Goal: Information Seeking & Learning: Learn about a topic

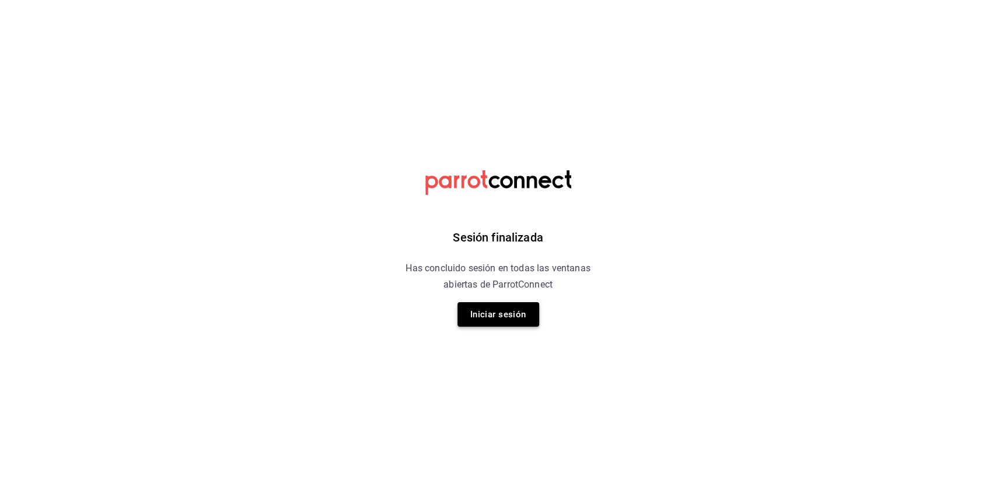
click at [500, 315] on button "Iniciar sesión" at bounding box center [499, 314] width 82 height 25
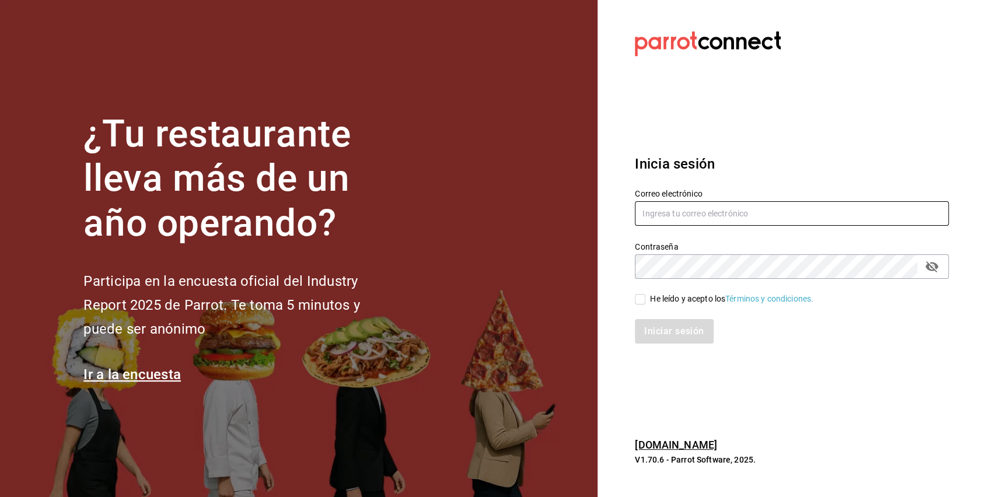
type input "[EMAIL_ADDRESS][DOMAIN_NAME]"
click at [651, 298] on span "He leído y acepto los Términos y condiciones." at bounding box center [730, 299] width 168 height 12
click at [646, 298] on input "He leído y acepto los Términos y condiciones." at bounding box center [640, 299] width 11 height 11
checkbox input "true"
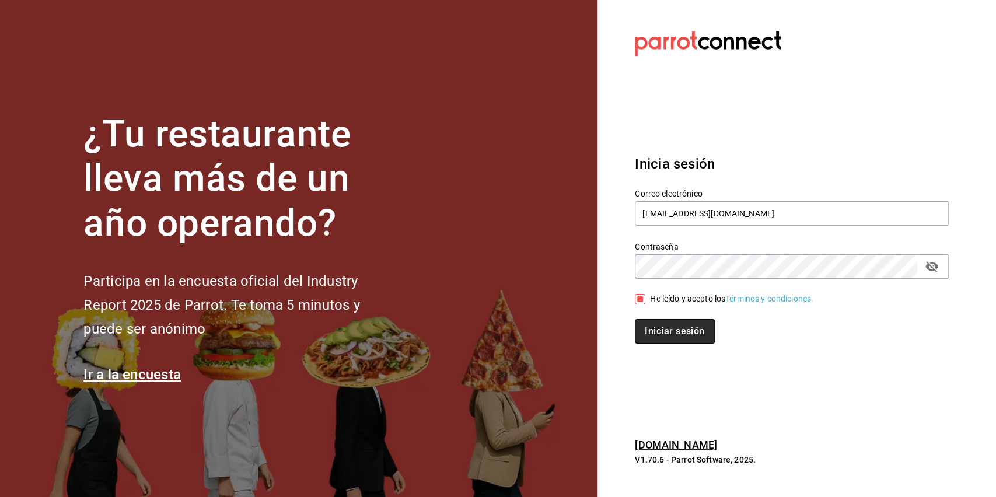
click at [664, 324] on button "Iniciar sesión" at bounding box center [674, 331] width 79 height 25
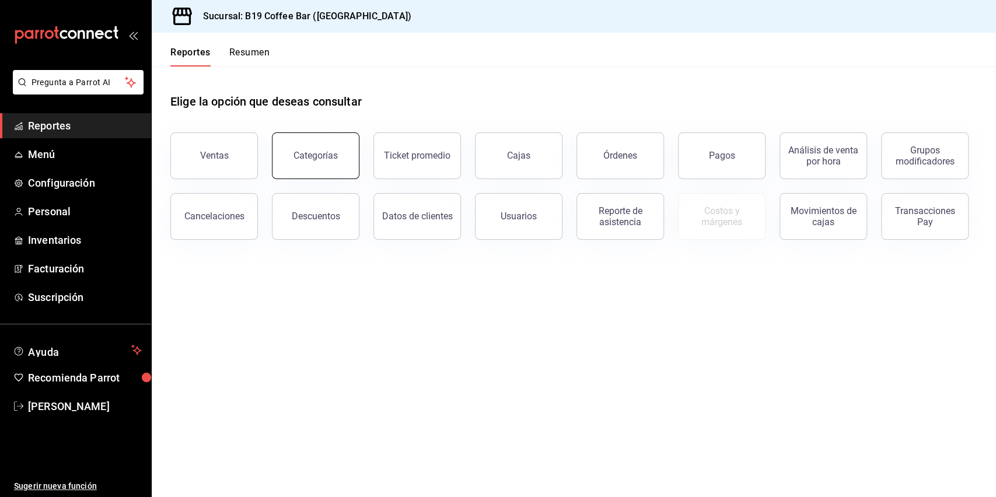
click at [351, 161] on button "Categorías" at bounding box center [316, 156] width 88 height 47
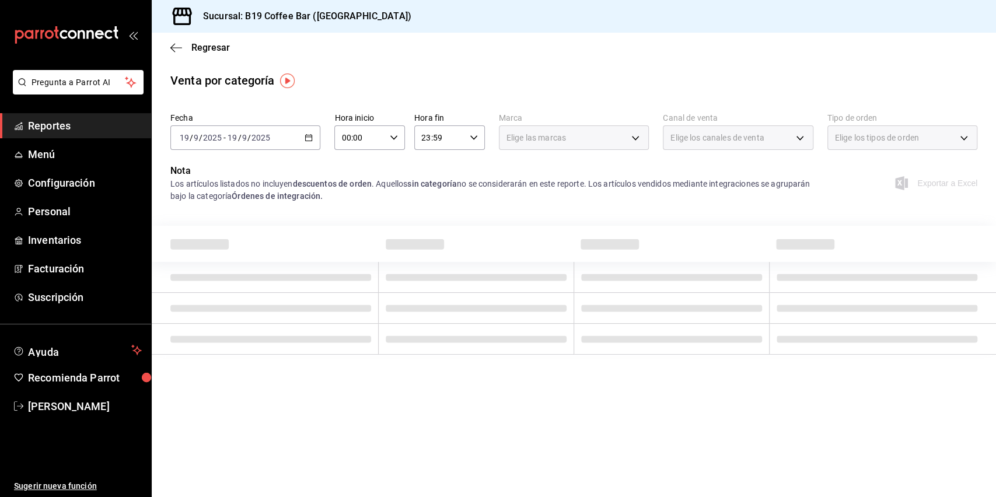
click at [304, 133] on div "2025-09-19 19 / 9 / 2025 - 2025-09-19 19 / 9 / 2025" at bounding box center [245, 138] width 150 height 25
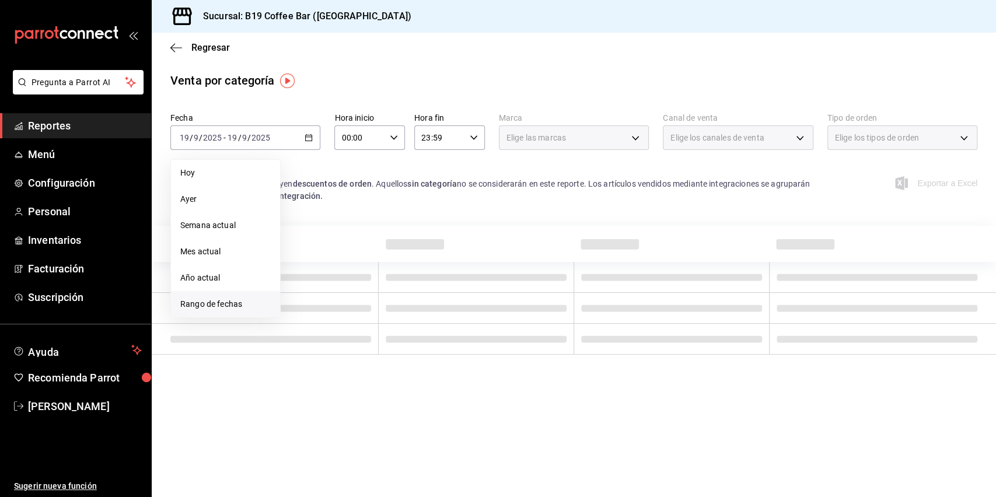
click at [255, 311] on li "Rango de fechas" at bounding box center [225, 304] width 109 height 26
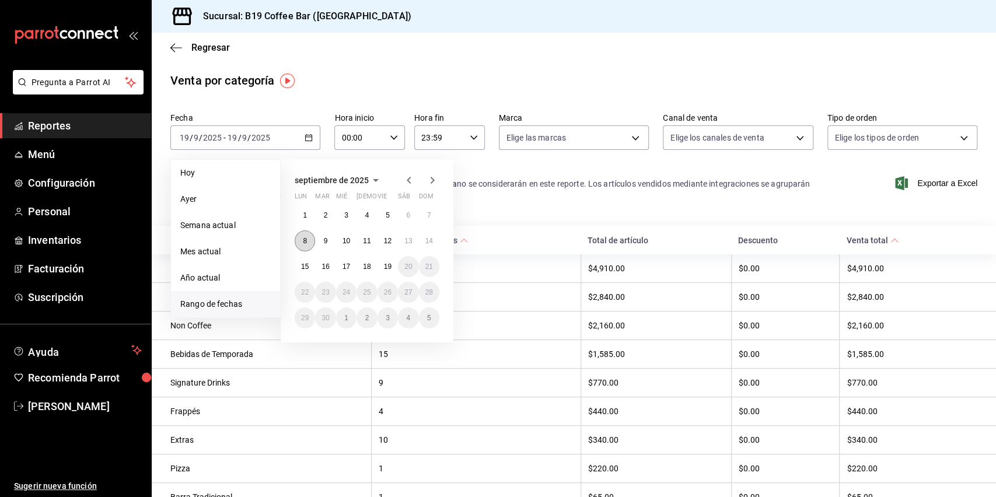
click at [301, 238] on button "8" at bounding box center [305, 241] width 20 height 21
click at [426, 240] on abbr "14" at bounding box center [430, 241] width 8 height 8
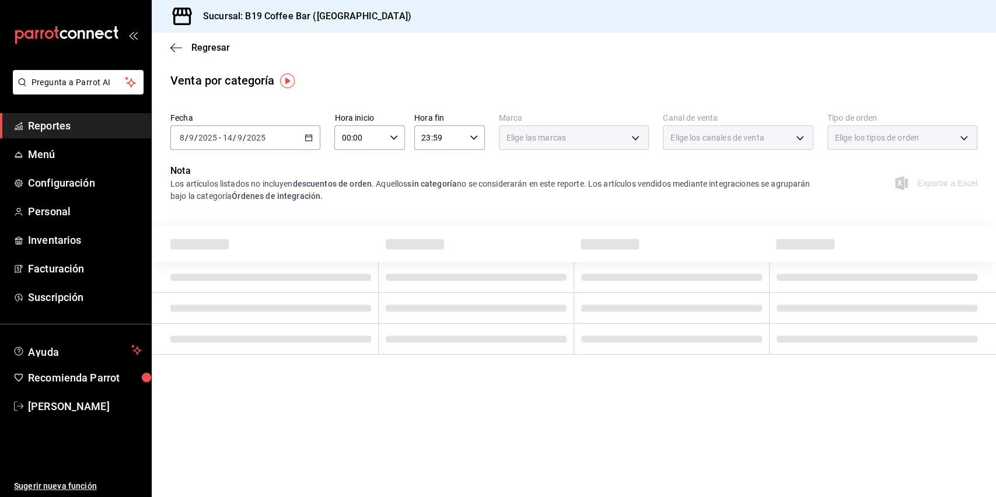
click at [537, 74] on div "Venta por categoría" at bounding box center [574, 81] width 845 height 18
click at [504, 68] on main "Regresar Venta por categoría Fecha 2025-09-08 8 / 9 / 2025 - 2025-09-14 14 / 9 …" at bounding box center [574, 265] width 845 height 465
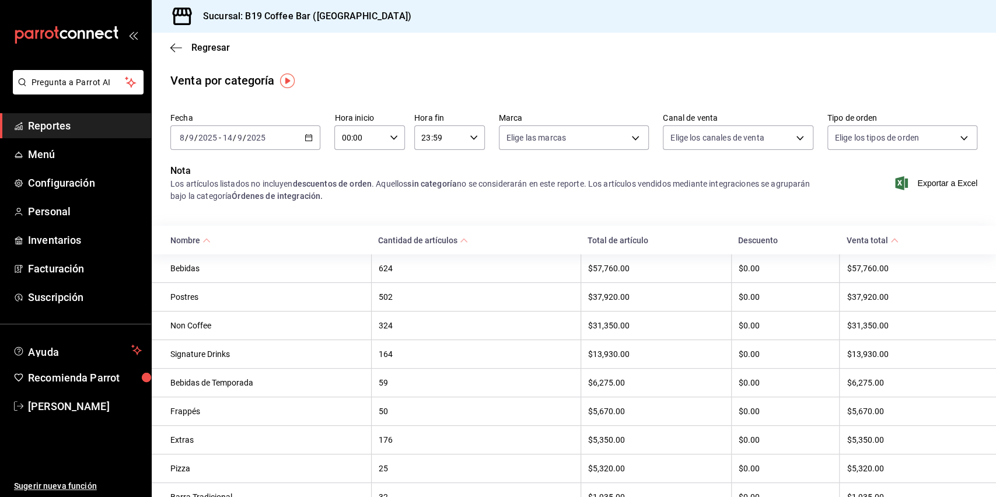
click at [295, 273] on div "Bebidas" at bounding box center [267, 268] width 194 height 9
click at [180, 47] on icon "button" at bounding box center [176, 47] width 12 height 1
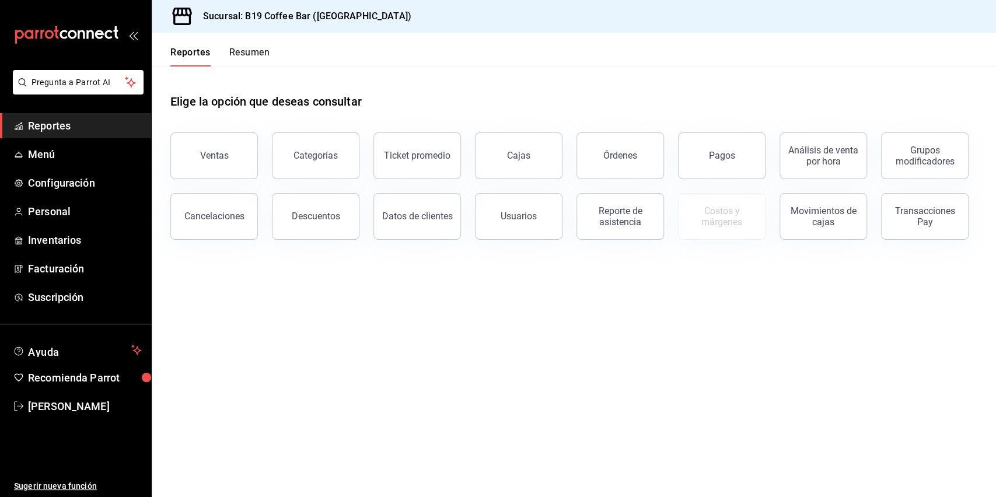
click at [667, 51] on header "Reportes Resumen" at bounding box center [574, 50] width 845 height 34
click at [644, 111] on div "Elige la opción que deseas consultar" at bounding box center [573, 93] width 807 height 52
click at [901, 147] on div "Grupos modificadores" at bounding box center [925, 156] width 72 height 22
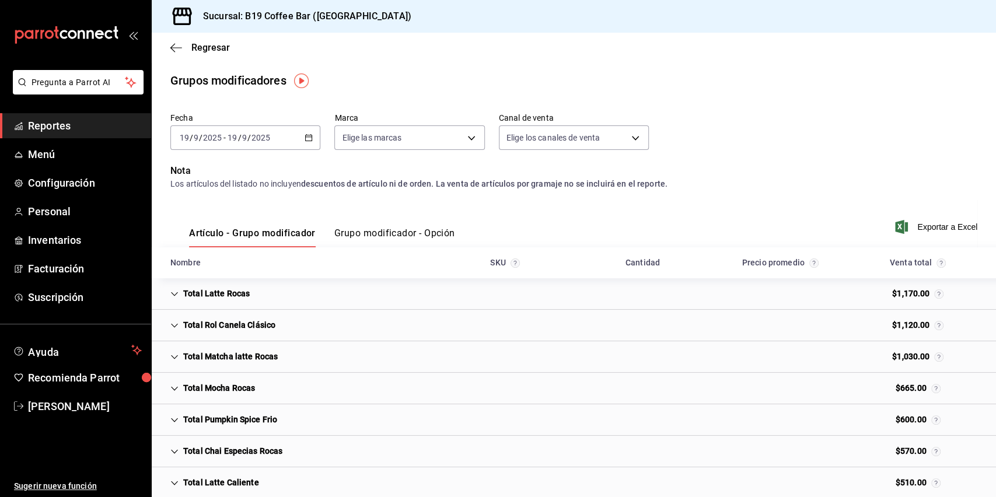
click at [182, 285] on div "Total Latte Rocas" at bounding box center [210, 294] width 98 height 22
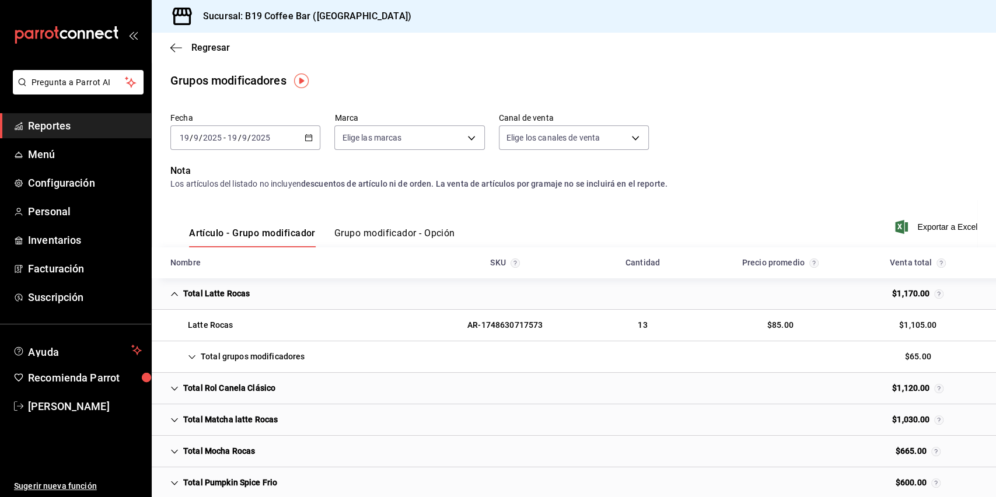
click at [182, 297] on div "Total Latte Rocas" at bounding box center [210, 294] width 98 height 22
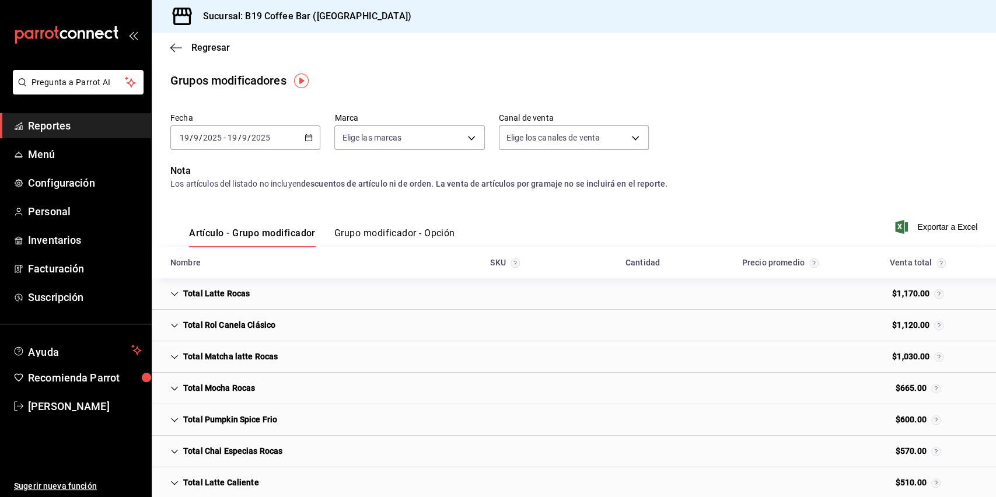
click at [172, 55] on div "Regresar" at bounding box center [574, 48] width 845 height 30
click at [173, 47] on icon "button" at bounding box center [176, 48] width 12 height 11
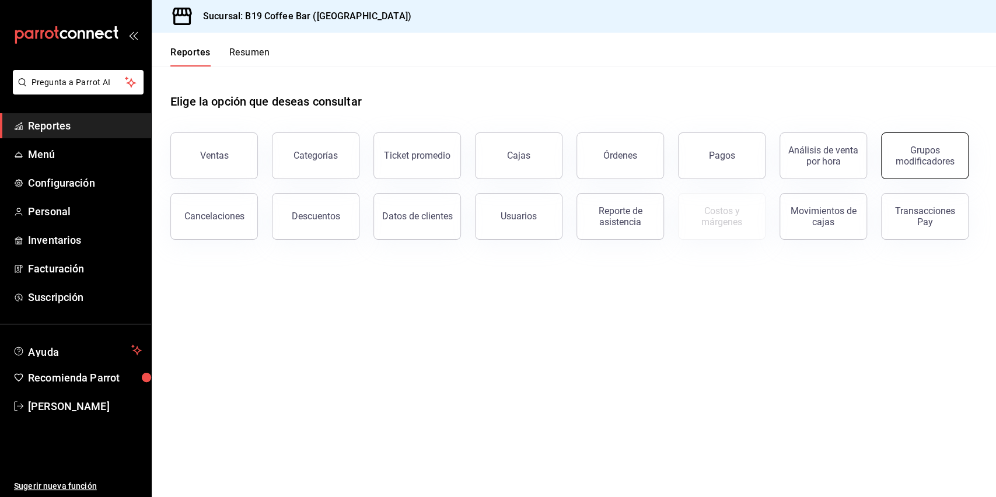
click at [919, 148] on div "Grupos modificadores" at bounding box center [925, 156] width 72 height 22
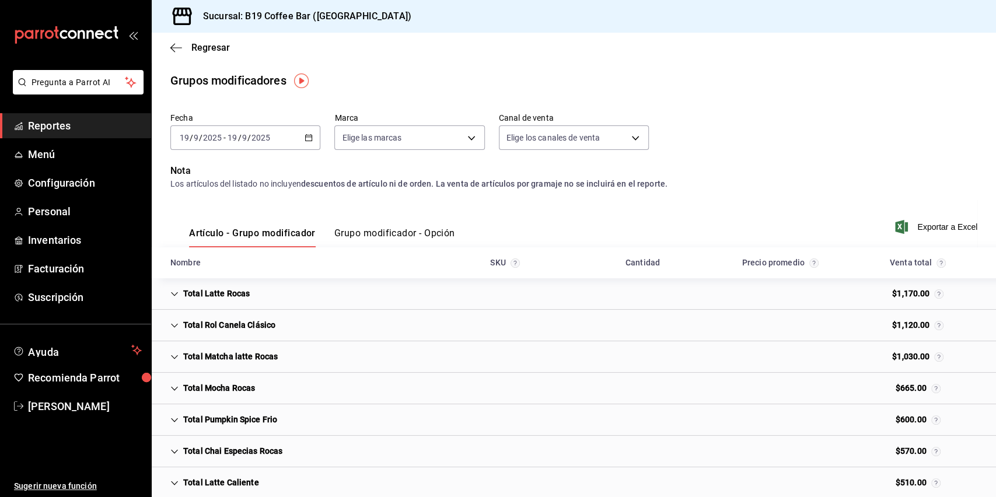
click at [372, 238] on button "Grupo modificador - Opción" at bounding box center [394, 238] width 121 height 20
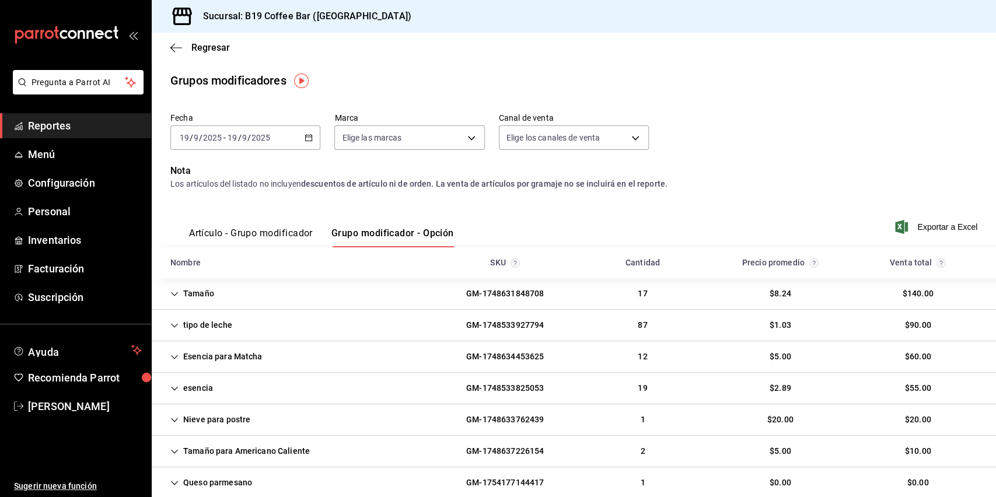
click at [276, 228] on button "Artículo - Grupo modificador" at bounding box center [251, 238] width 124 height 20
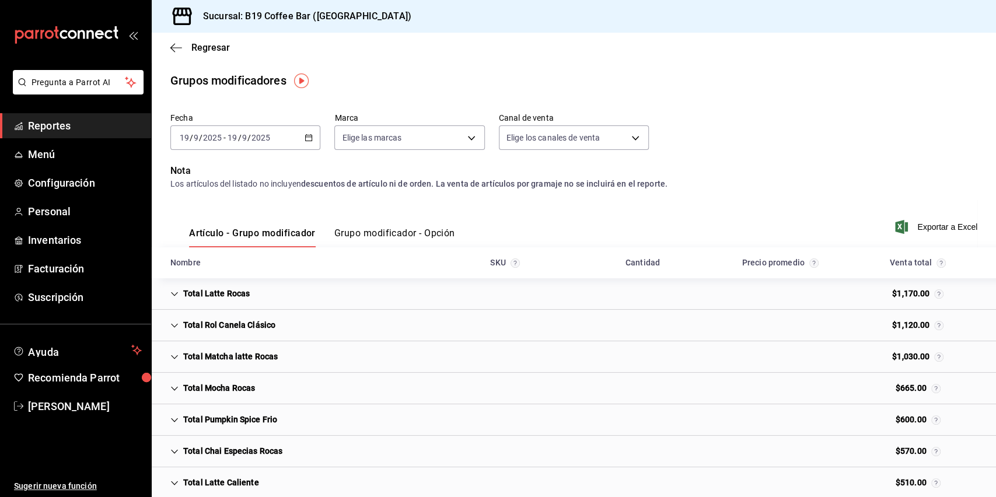
click at [300, 140] on div "2025-09-19 19 / 9 / 2025 - 2025-09-19 19 / 9 / 2025" at bounding box center [245, 138] width 150 height 25
click at [233, 273] on span "Rango de fechas" at bounding box center [225, 278] width 90 height 12
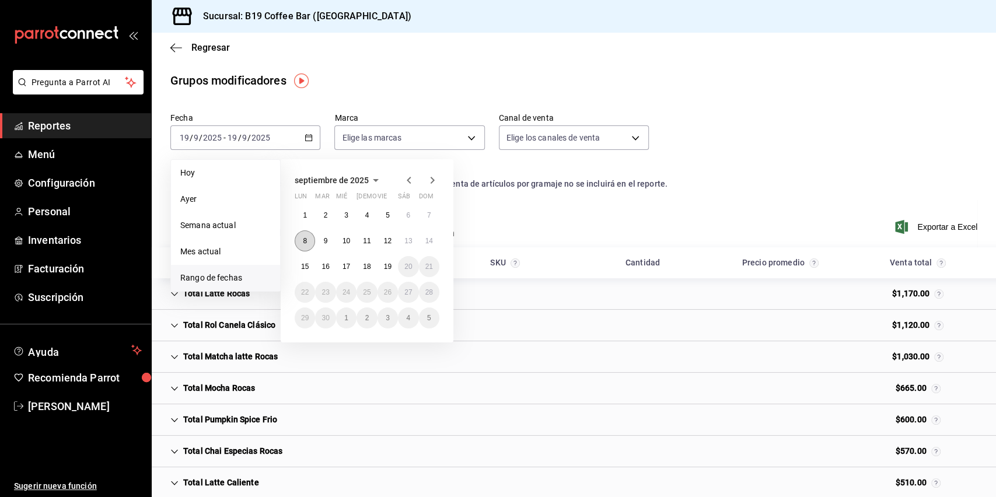
click at [301, 238] on button "8" at bounding box center [305, 241] width 20 height 21
click at [426, 240] on abbr "14" at bounding box center [430, 241] width 8 height 8
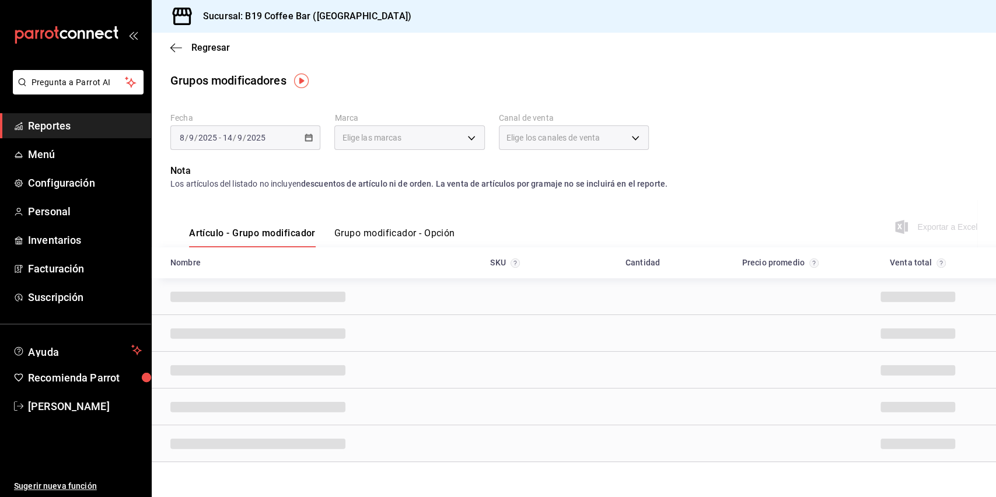
click at [803, 93] on main "Regresar Grupos modificadores Fecha 2025-09-08 8 / 9 / 2025 - 2025-09-14 14 / 9…" at bounding box center [574, 276] width 845 height 486
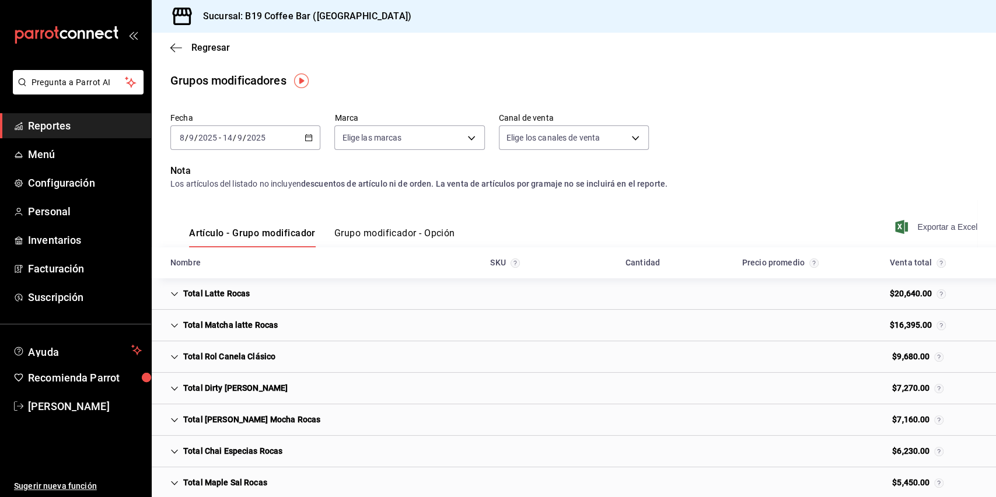
click at [931, 228] on span "Exportar a Excel" at bounding box center [938, 227] width 80 height 14
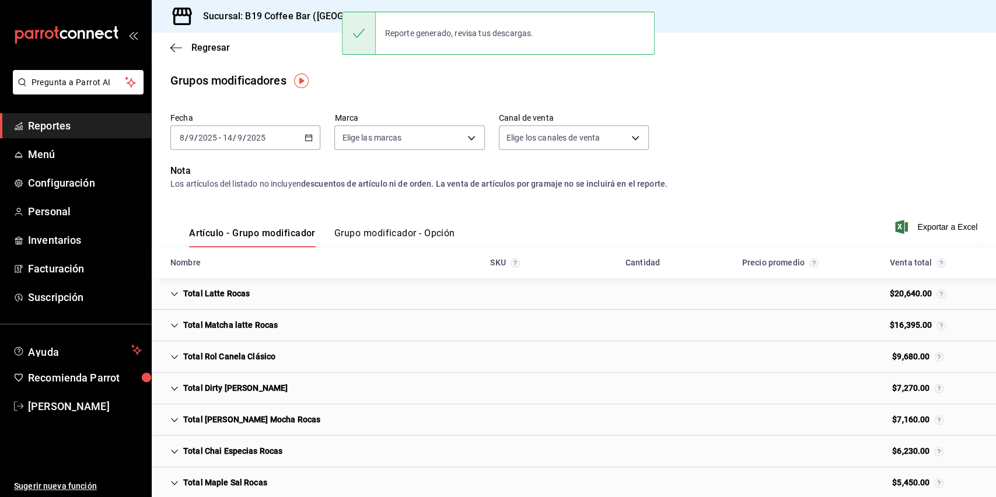
click at [883, 169] on p "Nota" at bounding box center [573, 171] width 807 height 14
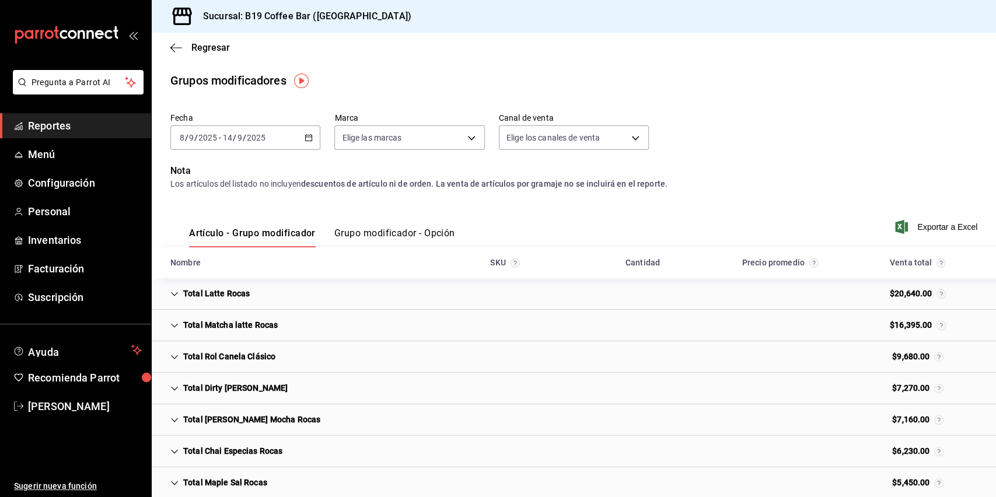
click at [785, 141] on div "Fecha 2025-09-08 8 / 9 / 2025 - 2025-09-14 14 / 9 / 2025 Marca Elige las marcas…" at bounding box center [573, 136] width 807 height 56
click at [754, 59] on div "Regresar" at bounding box center [574, 48] width 845 height 30
click at [180, 43] on icon "button" at bounding box center [176, 48] width 12 height 11
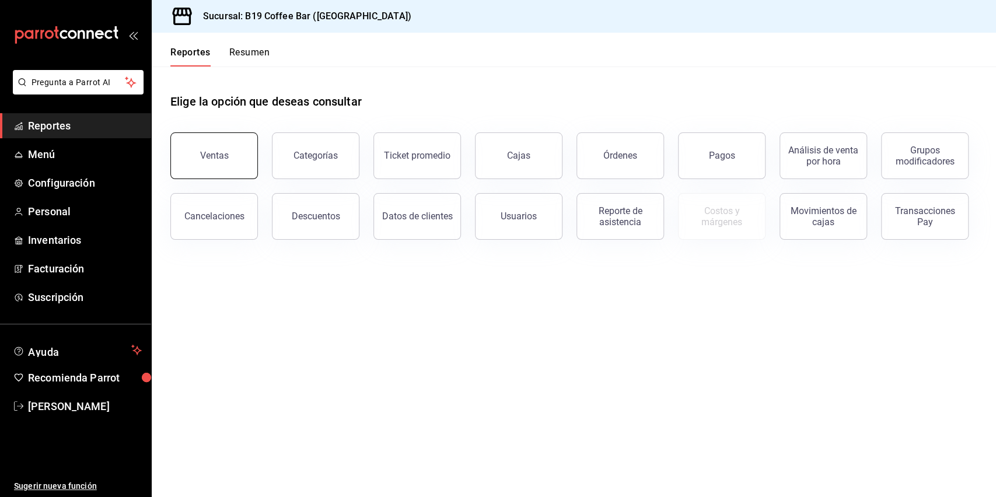
click at [235, 148] on button "Ventas" at bounding box center [214, 156] width 88 height 47
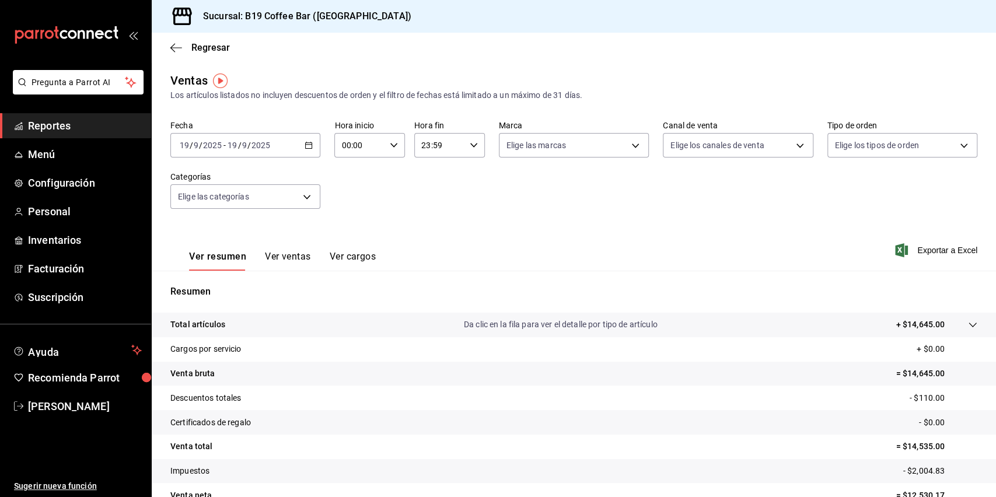
click at [308, 134] on div "2025-09-19 19 / 9 / 2025 - 2025-09-19 19 / 9 / 2025" at bounding box center [245, 145] width 150 height 25
click at [229, 278] on li "Rango de fechas" at bounding box center [225, 286] width 109 height 26
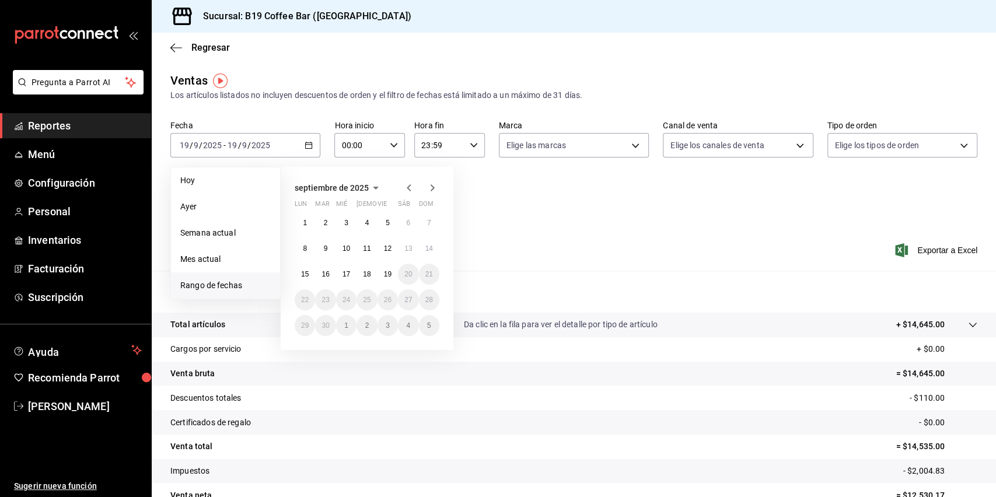
click at [299, 259] on div "1 2 3 4 5 6 7 8 9 10 11 12 13 14 15 16 17 18 19 20 21 22 23 24 25 26 27 28 29 3…" at bounding box center [367, 274] width 145 height 124
click at [306, 243] on button "8" at bounding box center [305, 248] width 20 height 21
click at [428, 249] on abbr "14" at bounding box center [430, 249] width 8 height 8
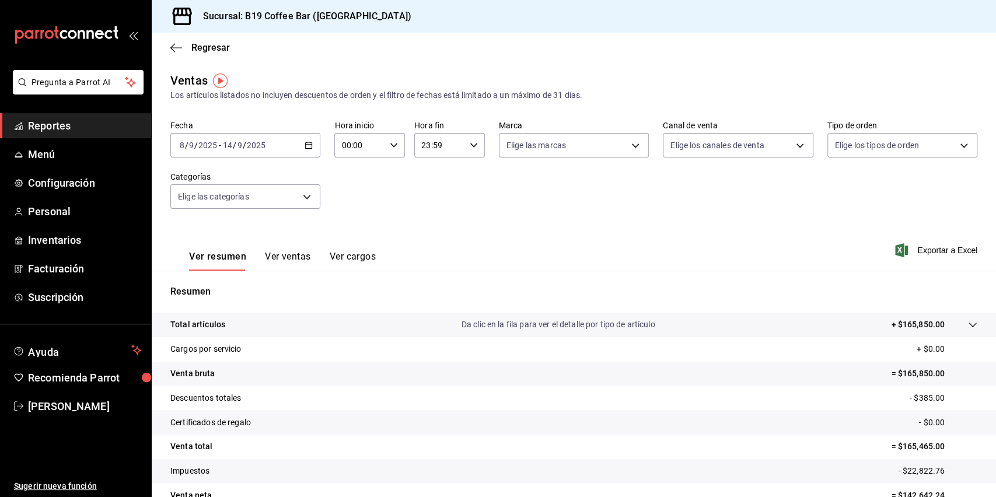
click at [483, 199] on div "Fecha 2025-09-08 8 / 9 / 2025 - 2025-09-14 14 / 9 / 2025 Hora inicio 00:00 Hora…" at bounding box center [573, 171] width 807 height 103
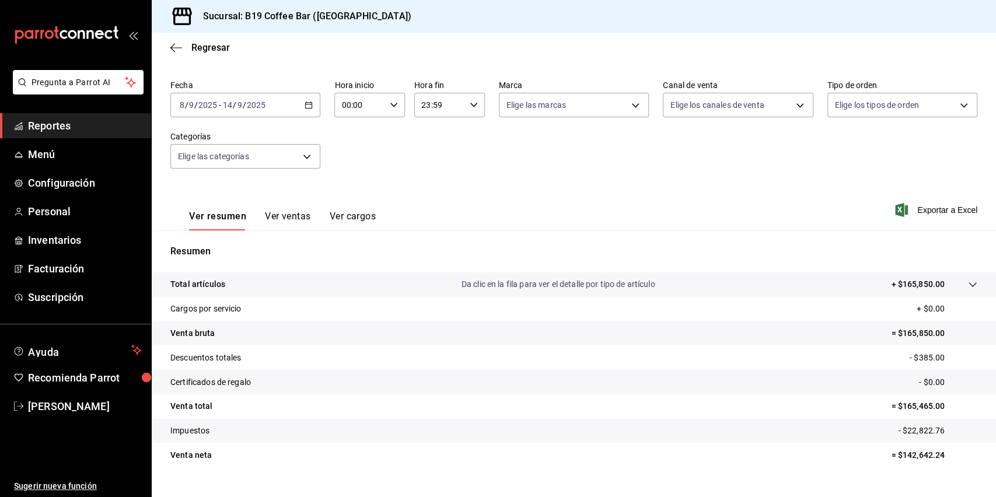
scroll to position [62, 0]
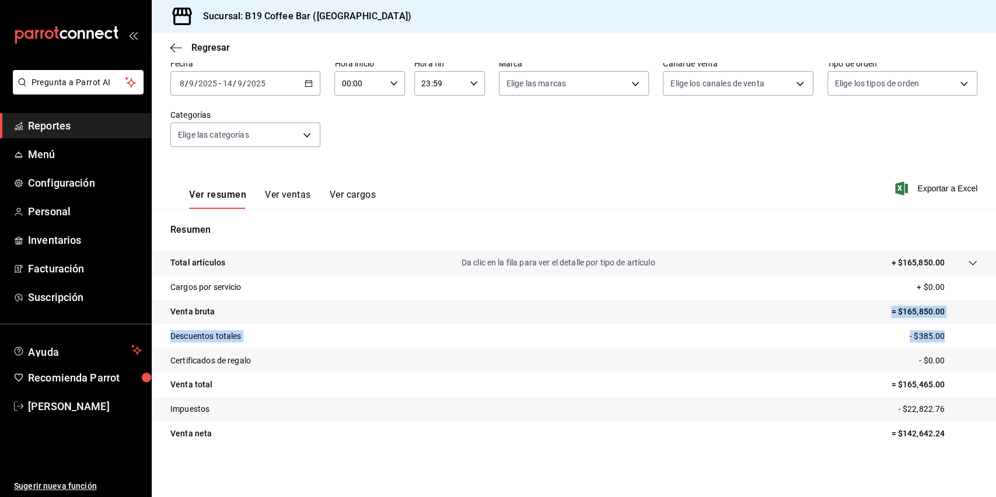
drag, startPoint x: 879, startPoint y: 312, endPoint x: 933, endPoint y: 329, distance: 56.9
click at [933, 329] on tbody "Total artículos Da clic en la fila para ver el detalle por tipo de artículo + $…" at bounding box center [574, 348] width 845 height 195
click at [810, 329] on tr "Descuentos totales - $385.00" at bounding box center [574, 336] width 845 height 25
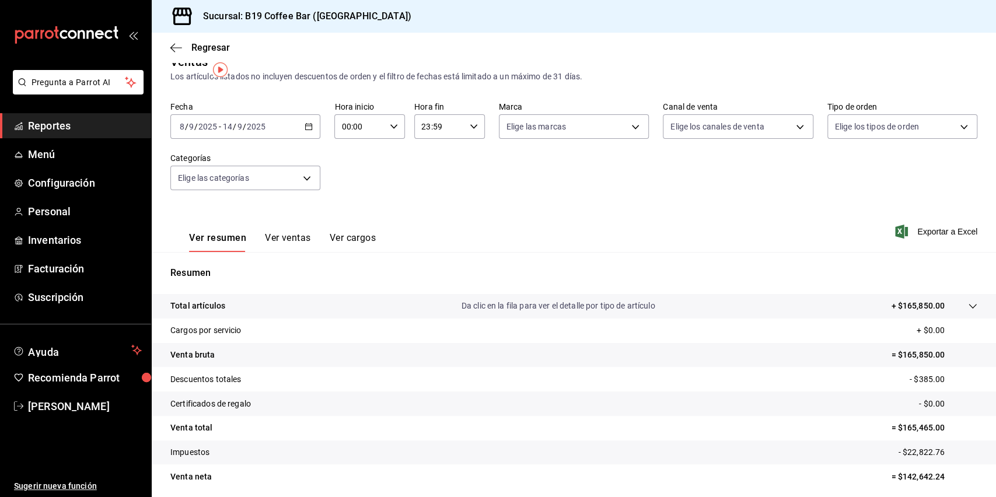
scroll to position [0, 0]
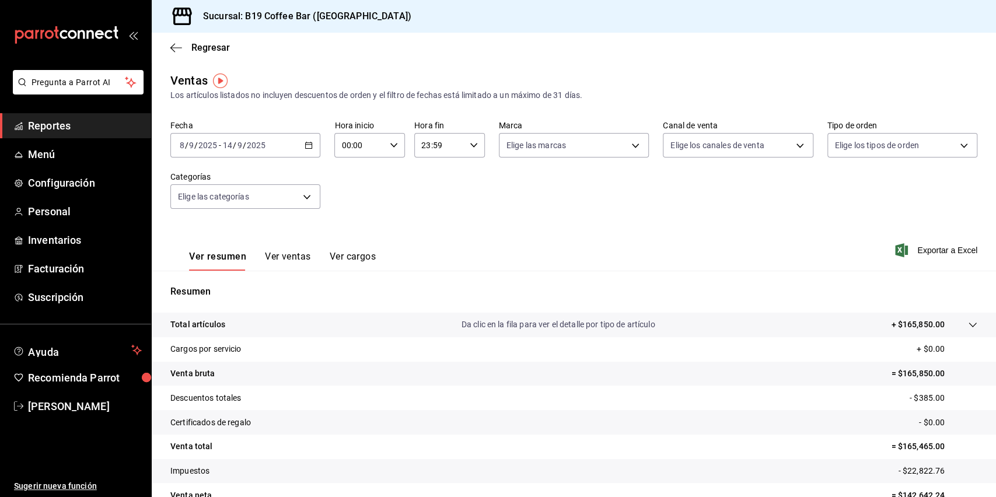
click at [291, 144] on div "2025-09-08 8 / 9 / 2025 - 2025-09-14 14 / 9 / 2025" at bounding box center [245, 145] width 150 height 25
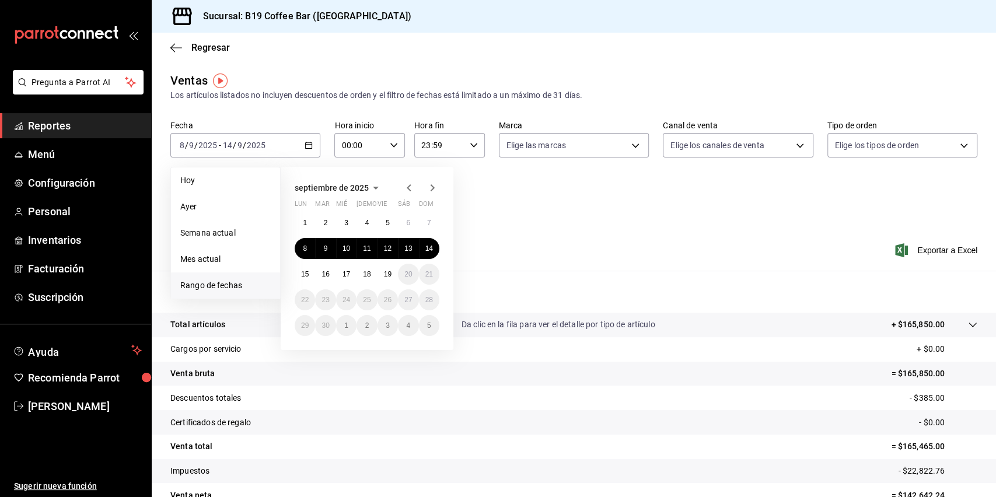
click at [551, 212] on div "Fecha 2025-09-08 8 / 9 / 2025 - 2025-09-14 14 / 9 / 2025 Hoy Ayer Semana actual…" at bounding box center [573, 171] width 807 height 103
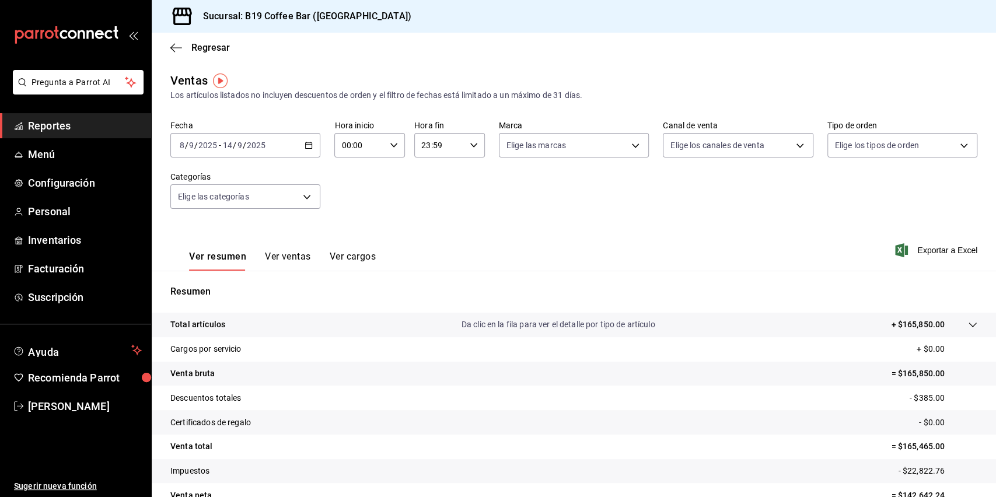
click at [177, 56] on div "Regresar" at bounding box center [574, 48] width 845 height 30
click at [169, 47] on div "Regresar" at bounding box center [574, 48] width 845 height 30
click at [173, 48] on icon "button" at bounding box center [176, 48] width 12 height 11
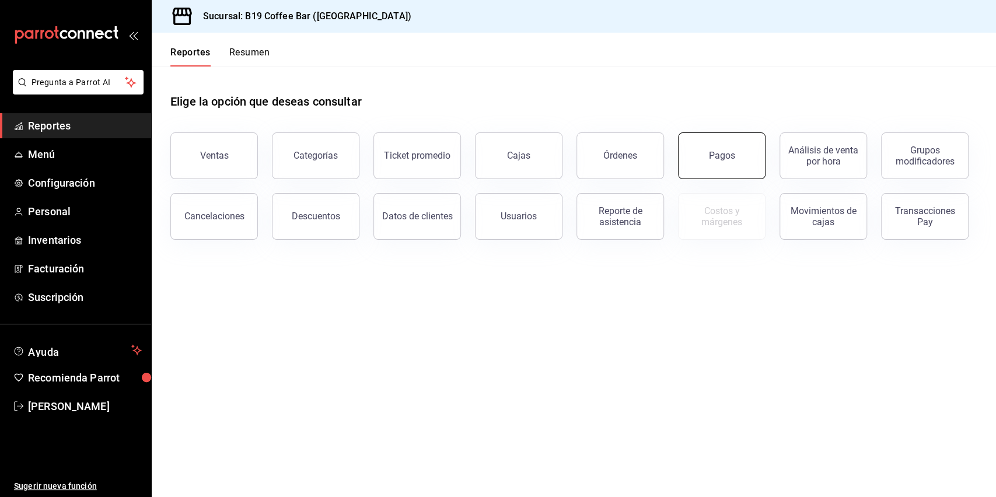
click at [696, 152] on button "Pagos" at bounding box center [722, 156] width 88 height 47
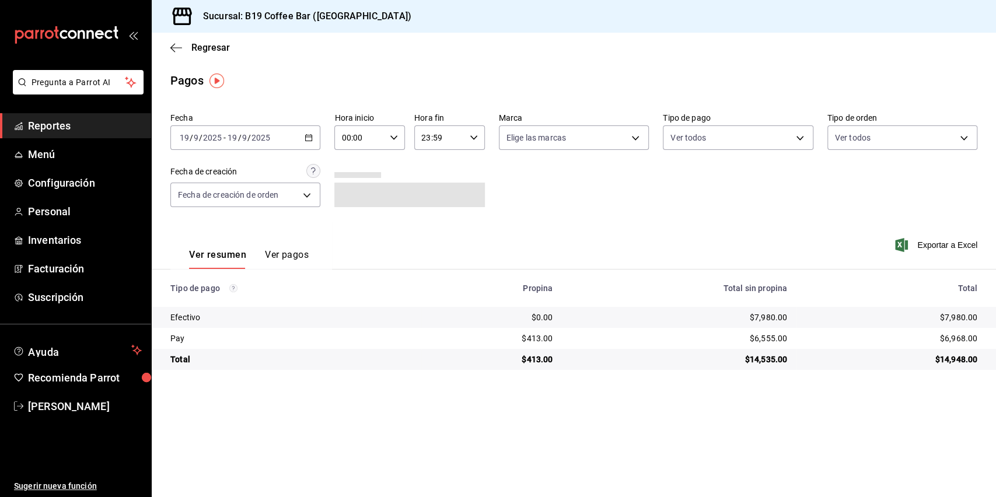
click at [311, 134] on icon "button" at bounding box center [309, 138] width 8 height 8
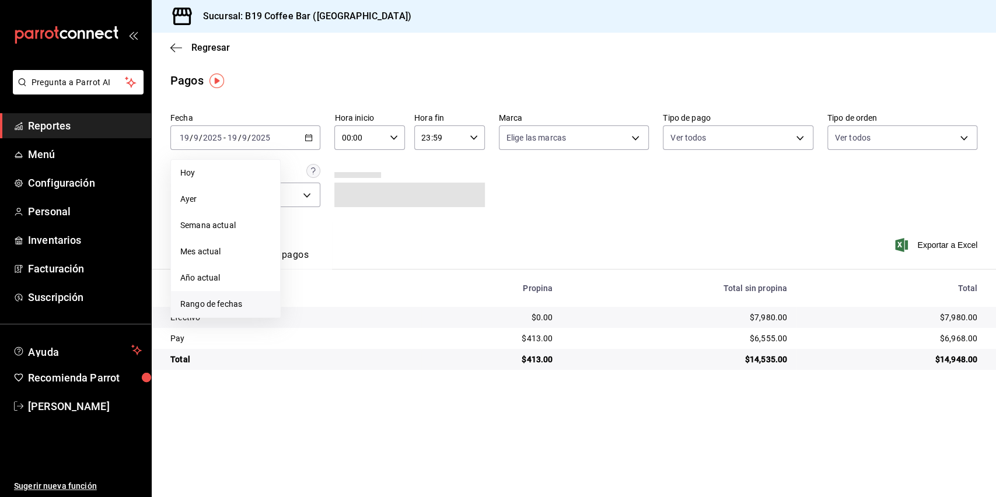
click at [235, 302] on span "Rango de fechas" at bounding box center [225, 304] width 90 height 12
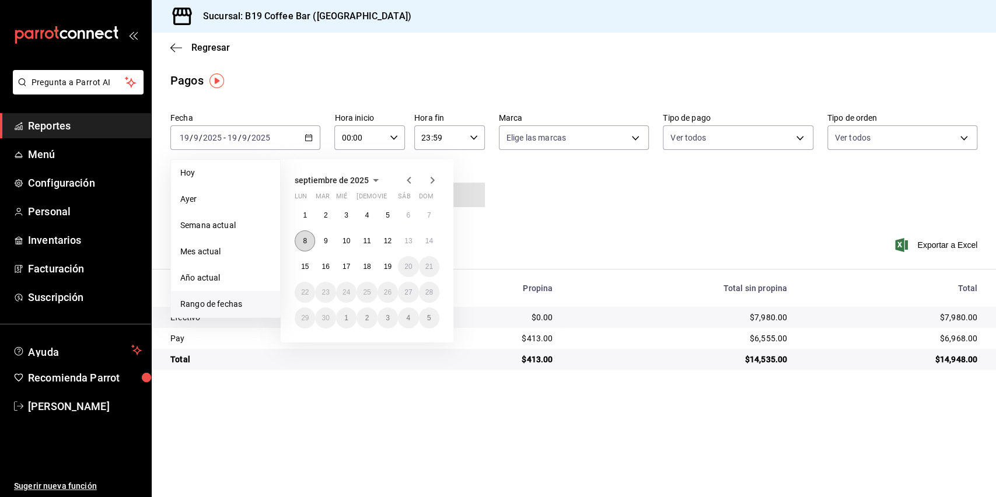
click at [309, 238] on button "8" at bounding box center [305, 241] width 20 height 21
click at [428, 241] on abbr "14" at bounding box center [430, 241] width 8 height 8
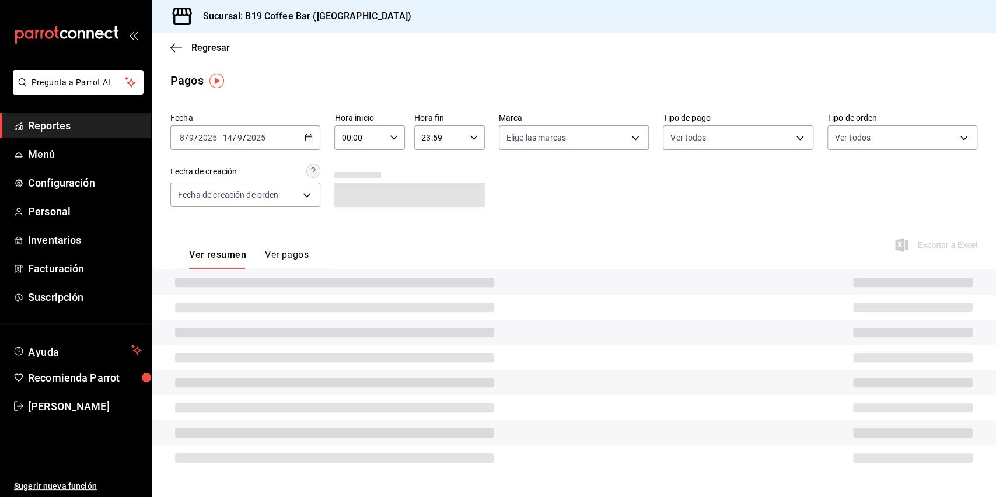
click at [532, 228] on div "Ver resumen Ver pagos Exportar a Excel" at bounding box center [574, 252] width 845 height 62
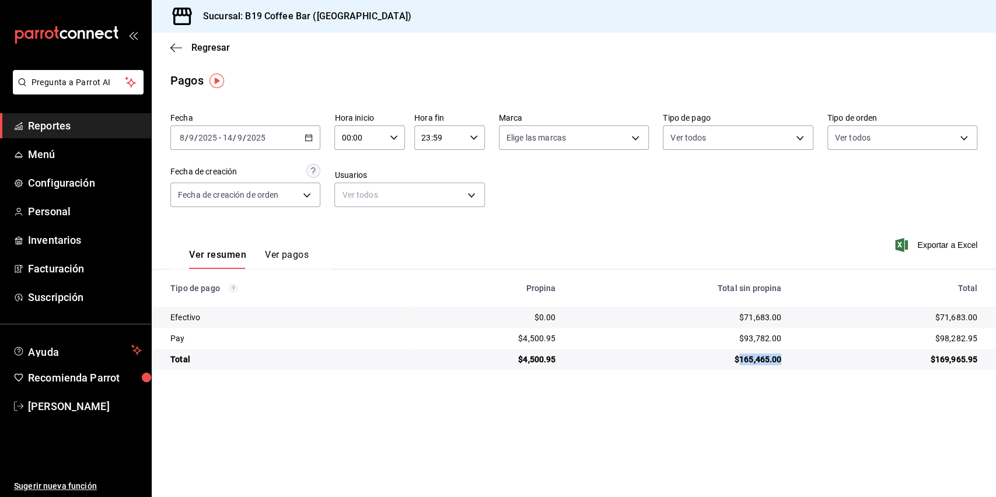
drag, startPoint x: 740, startPoint y: 362, endPoint x: 780, endPoint y: 362, distance: 40.3
click at [780, 362] on td "$165,465.00" at bounding box center [678, 359] width 226 height 21
click at [177, 43] on icon "button" at bounding box center [176, 48] width 12 height 11
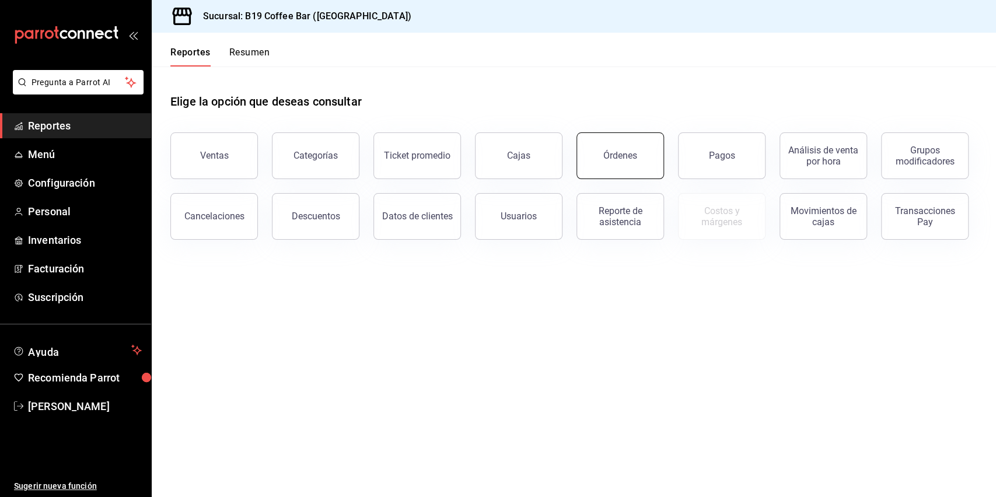
click at [624, 166] on button "Órdenes" at bounding box center [621, 156] width 88 height 47
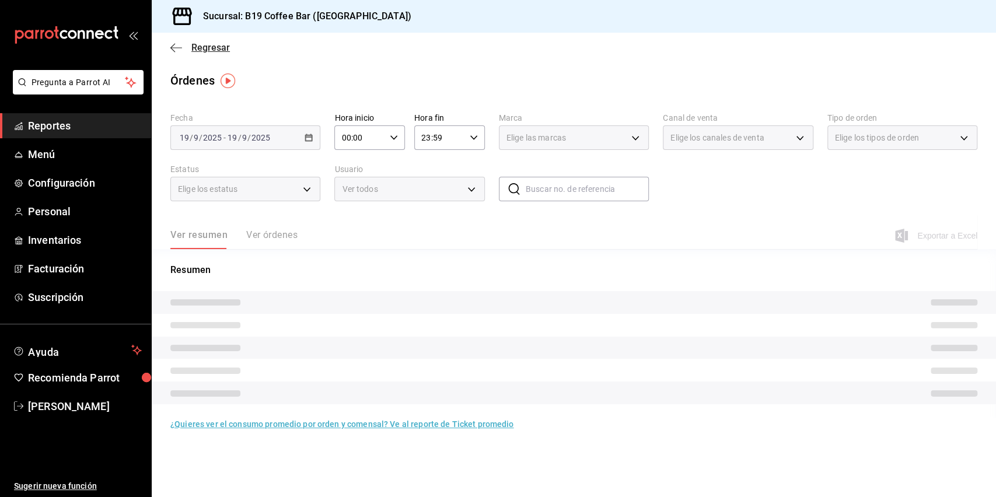
click at [177, 43] on icon "button" at bounding box center [176, 48] width 12 height 11
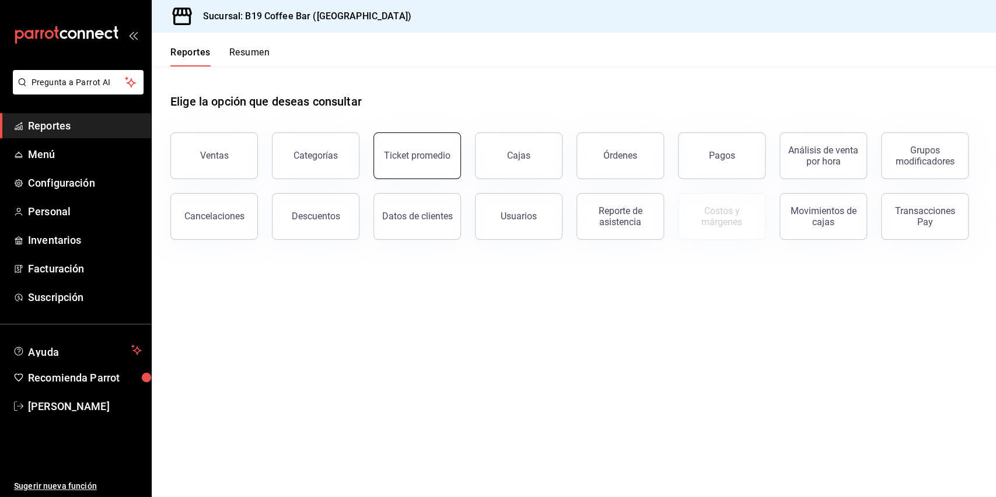
click at [437, 153] on div "Ticket promedio" at bounding box center [417, 155] width 67 height 11
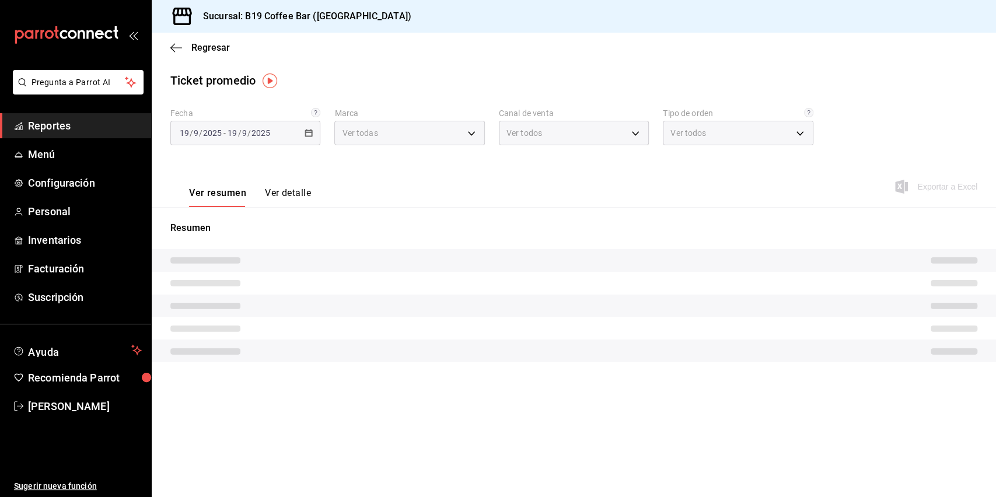
type input "60a04dc3-d0cc-4560-9062-d9b9c41cb37d"
type input "PARROT,UBER_EATS,RAPPI,DIDI_FOOD,ONLINE"
type input "fd315059-cd8c-43d6-9548-0155f61db8ec,c6c30e4b-a81d-48ab-a83b-333b77f0d9d1,037aa…"
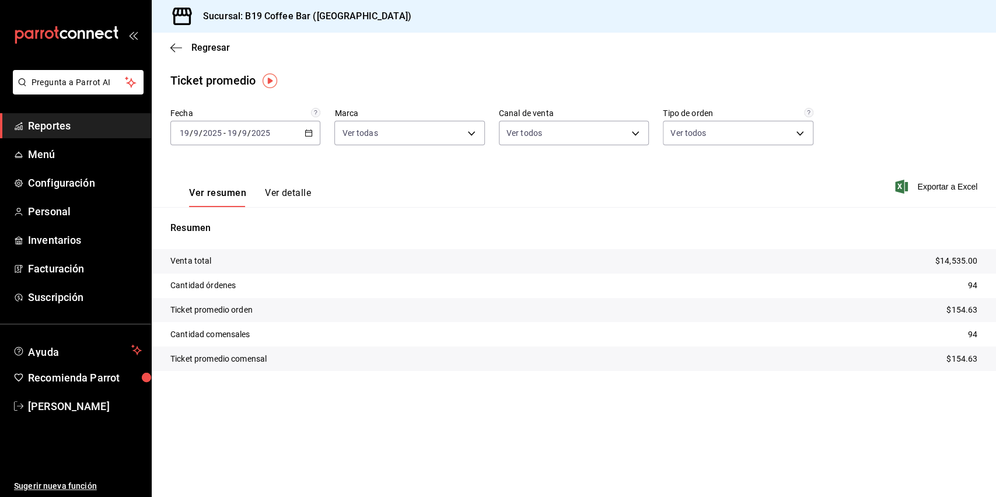
click at [312, 135] on icon "button" at bounding box center [309, 133] width 8 height 8
click at [234, 269] on span "Rango de fechas" at bounding box center [225, 273] width 90 height 12
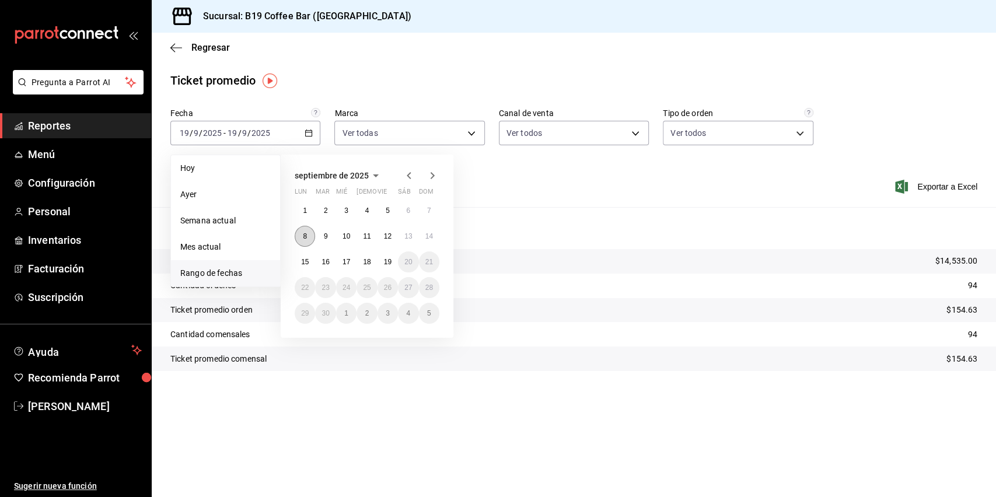
click at [299, 235] on button "8" at bounding box center [305, 236] width 20 height 21
click at [437, 239] on button "14" at bounding box center [429, 236] width 20 height 21
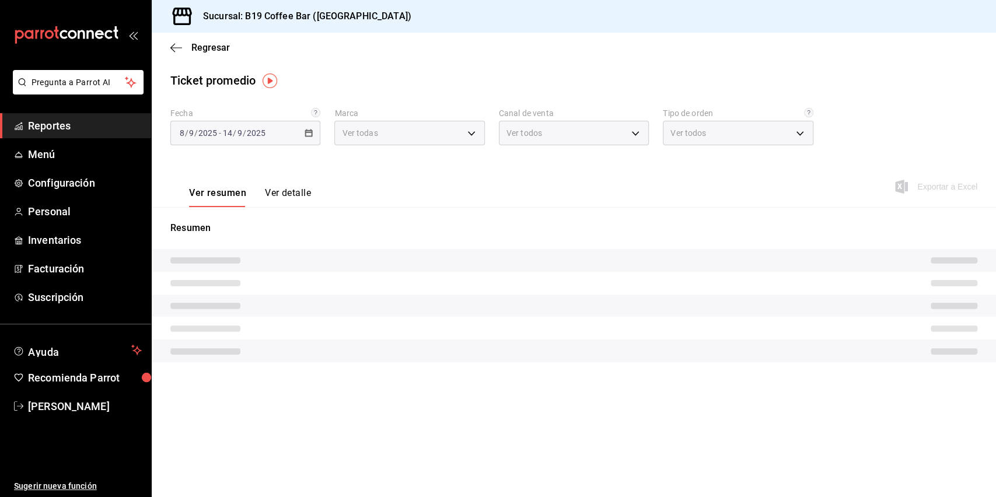
click at [543, 202] on div "Ver resumen Ver detalle Exportar a Excel" at bounding box center [574, 183] width 845 height 48
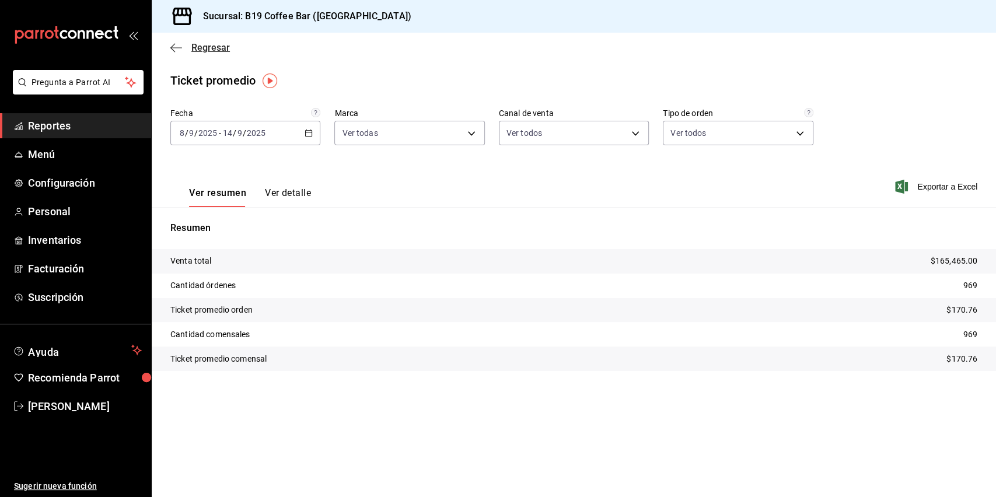
click at [177, 46] on icon "button" at bounding box center [176, 48] width 12 height 11
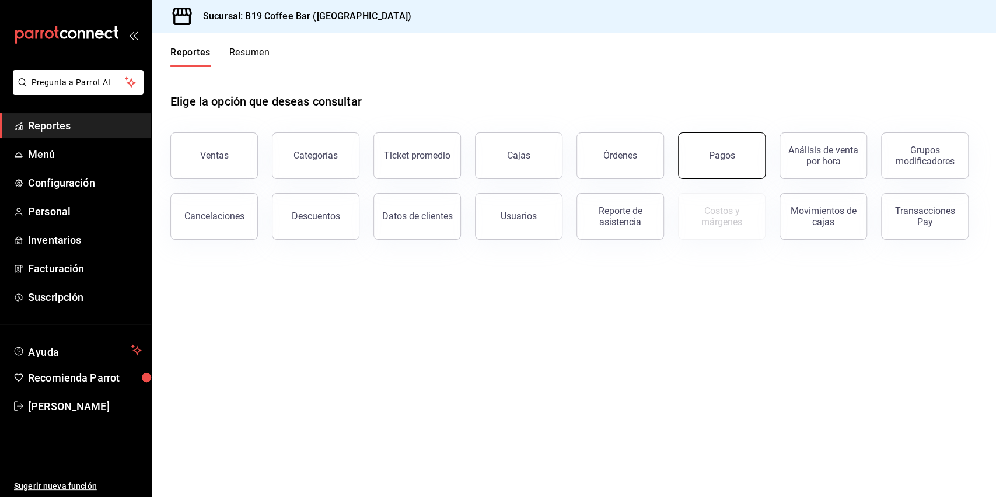
click at [704, 152] on button "Pagos" at bounding box center [722, 156] width 88 height 47
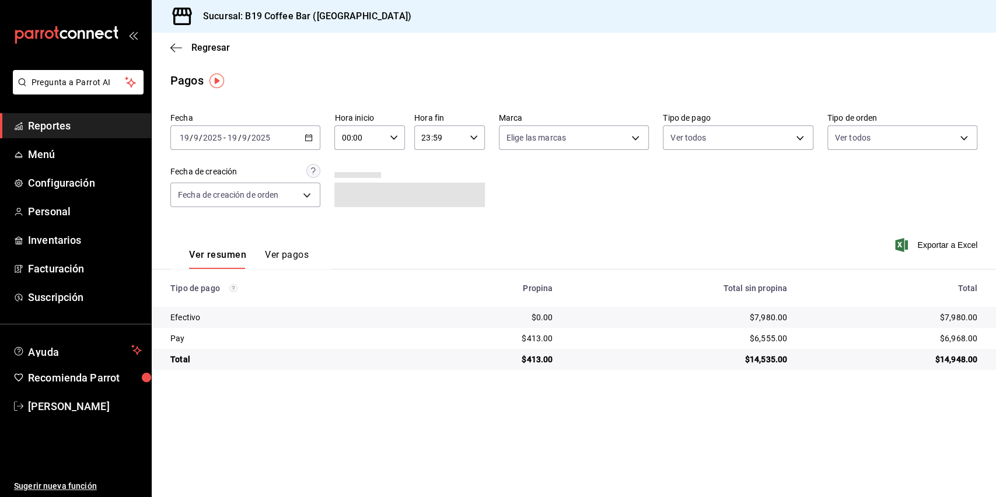
click at [287, 143] on div "2025-09-19 19 / 9 / 2025 - 2025-09-19 19 / 9 / 2025" at bounding box center [245, 138] width 150 height 25
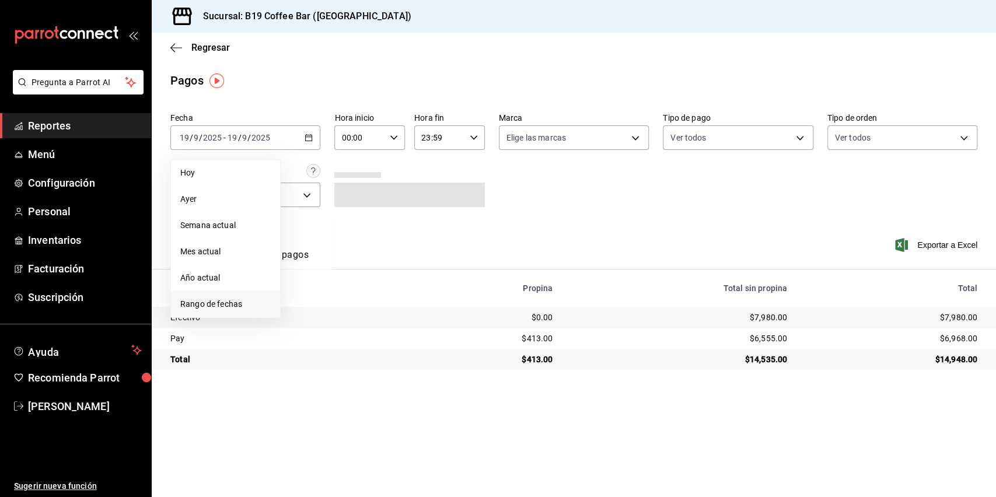
click at [224, 314] on li "Rango de fechas" at bounding box center [225, 304] width 109 height 26
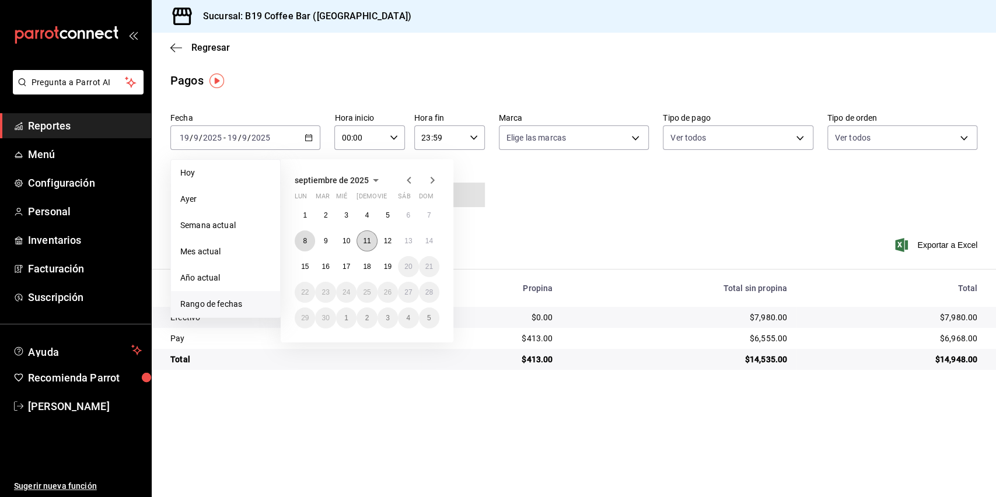
drag, startPoint x: 304, startPoint y: 243, endPoint x: 363, endPoint y: 242, distance: 59.6
click at [303, 243] on abbr "8" at bounding box center [305, 241] width 4 height 8
click at [430, 238] on abbr "14" at bounding box center [430, 241] width 8 height 8
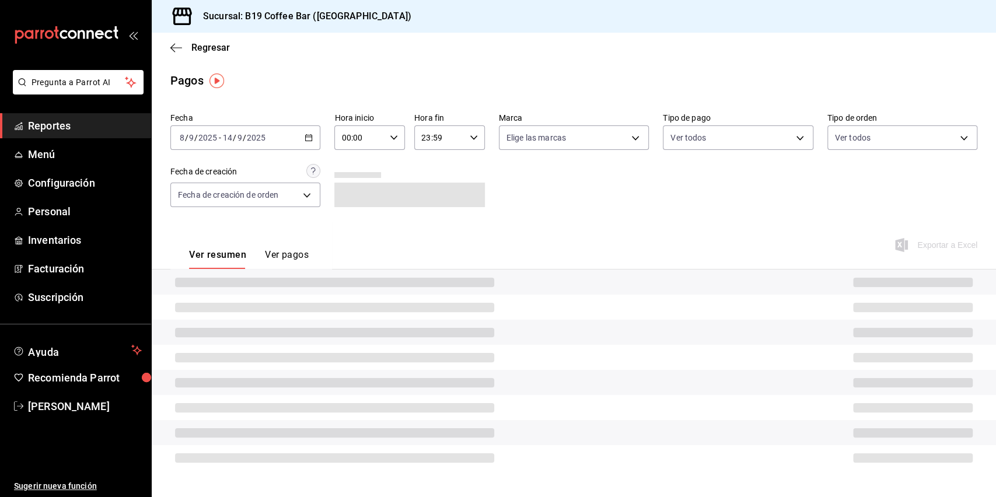
click at [583, 207] on div "Fecha 2025-09-08 8 / 9 / 2025 - 2025-09-14 14 / 9 / 2025 Hora inicio 00:00 Hora…" at bounding box center [573, 164] width 807 height 113
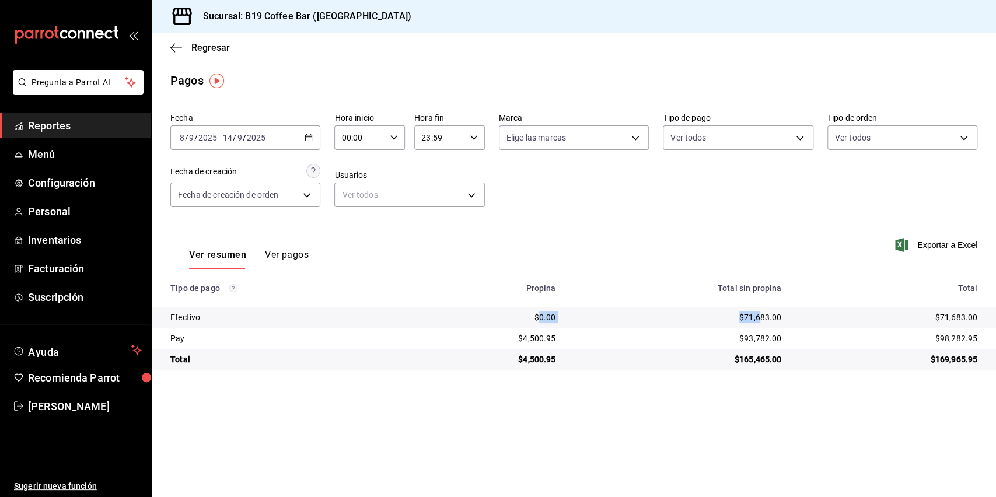
drag, startPoint x: 539, startPoint y: 318, endPoint x: 758, endPoint y: 320, distance: 219.5
click at [758, 320] on tr "Efectivo $0.00 $71,683.00 $71,683.00" at bounding box center [574, 317] width 845 height 21
click at [758, 320] on div "$71,683.00" at bounding box center [677, 318] width 207 height 12
